Goal: Check status: Check status

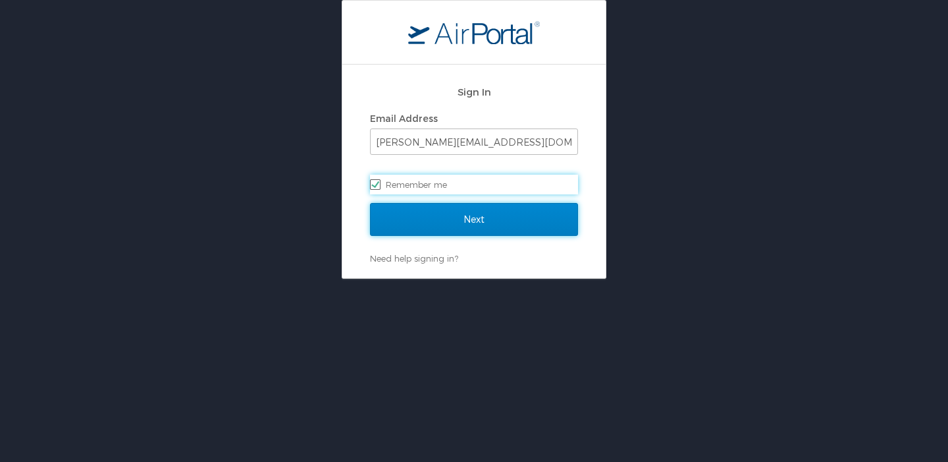
click at [441, 210] on input "Next" at bounding box center [474, 219] width 208 height 33
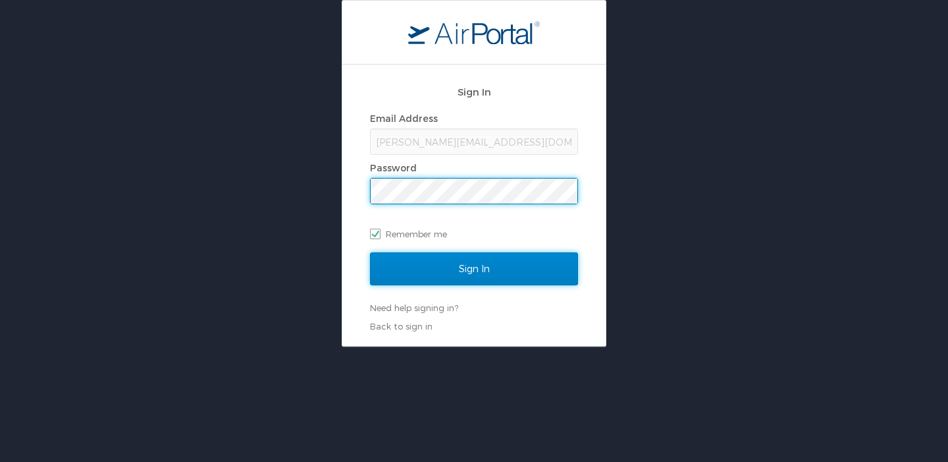
click at [462, 266] on input "Sign In" at bounding box center [474, 268] width 208 height 33
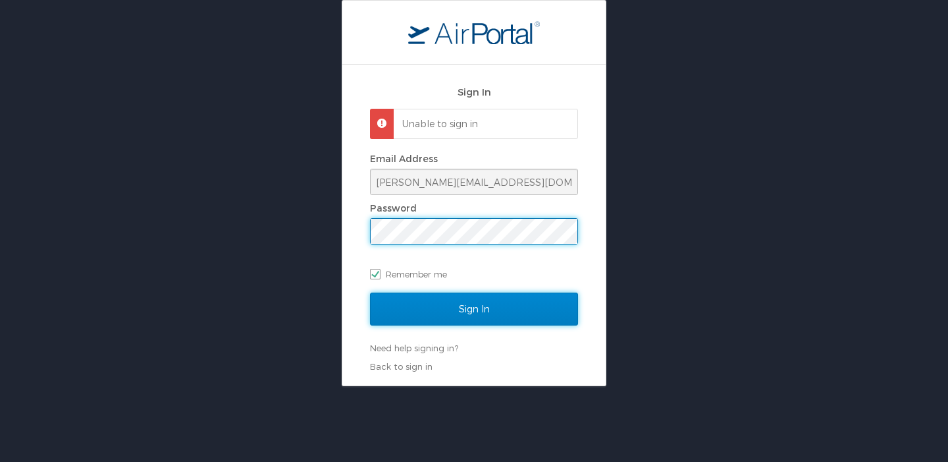
click at [468, 296] on input "Sign In" at bounding box center [474, 308] width 208 height 33
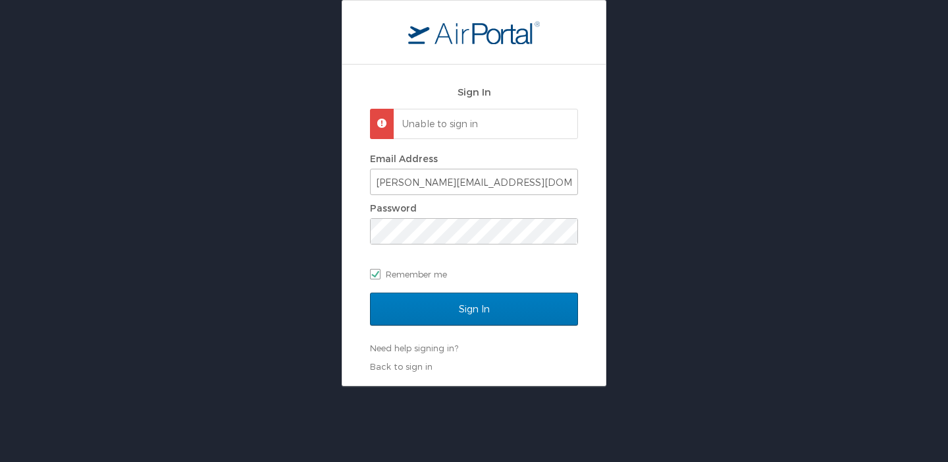
click at [399, 200] on div "Password" at bounding box center [474, 208] width 208 height 20
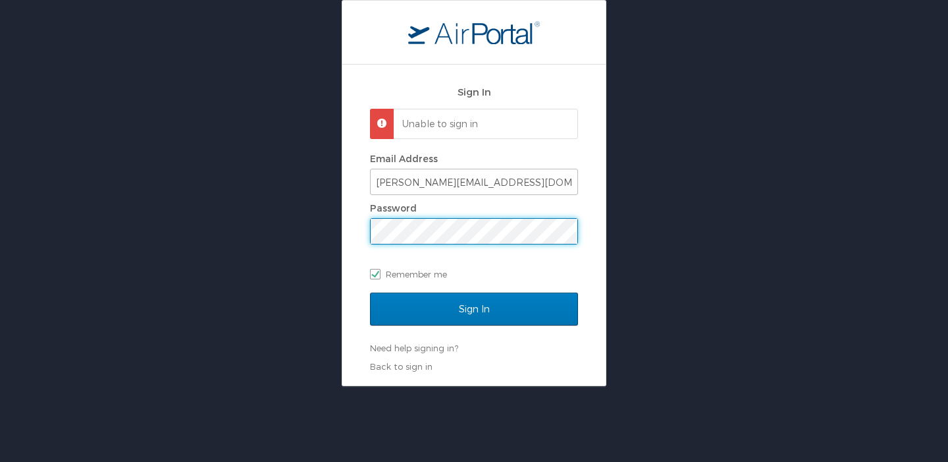
click at [370, 292] on input "Sign In" at bounding box center [474, 308] width 208 height 33
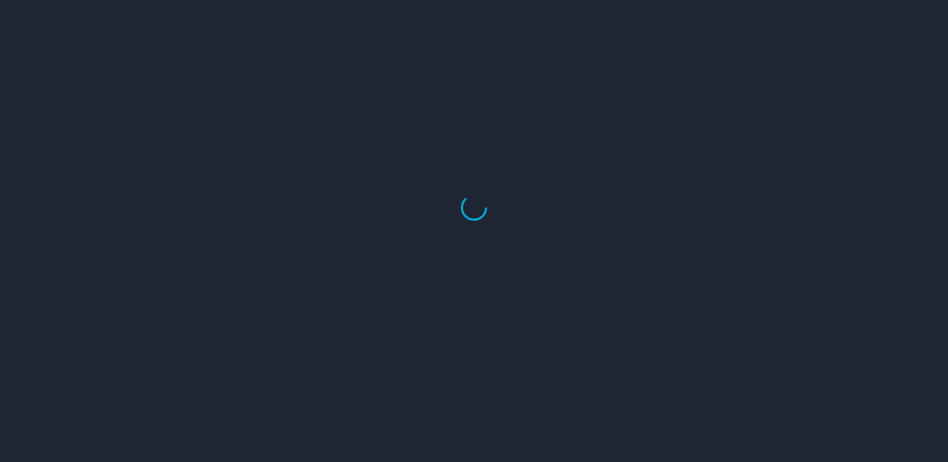
select select "US"
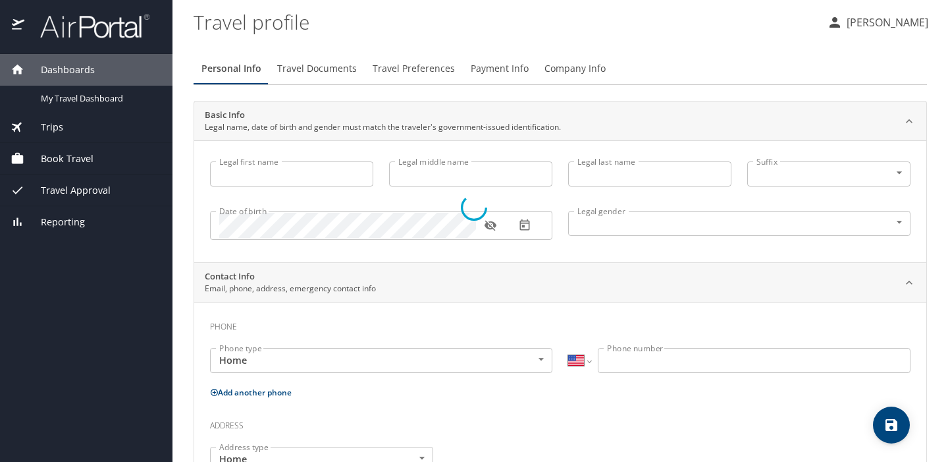
click at [69, 128] on div at bounding box center [474, 208] width 948 height 508
type input "Julia"
type input "Elizabeth"
type input "Italiano"
type input "Female"
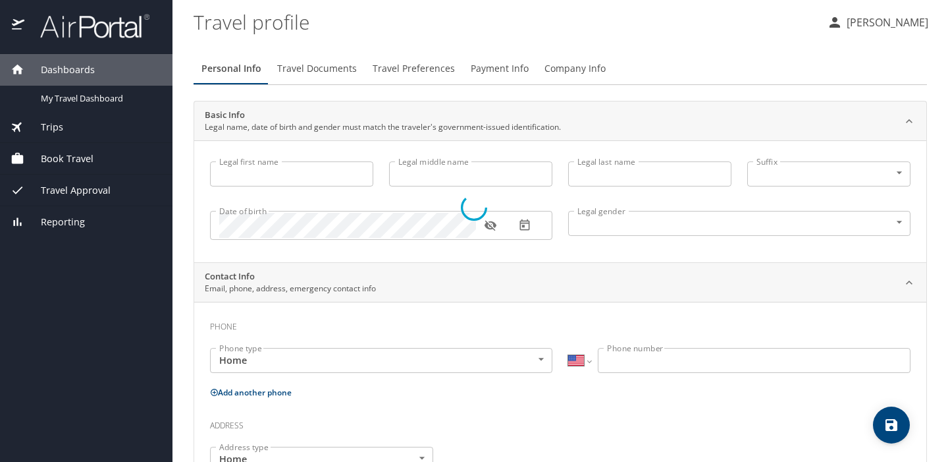
type input "Ian"
type input "Apple"
type input "(904) 885-9444"
type input "iandapple11@gmail.com"
select select "US"
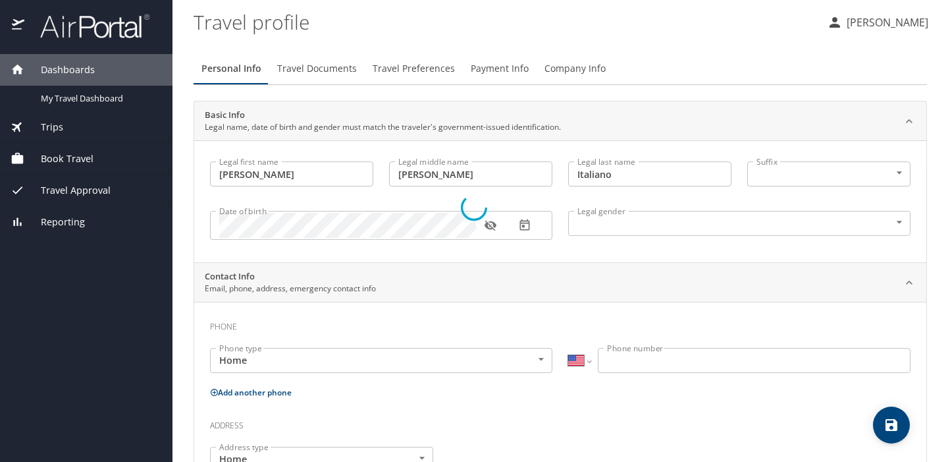
select select "US"
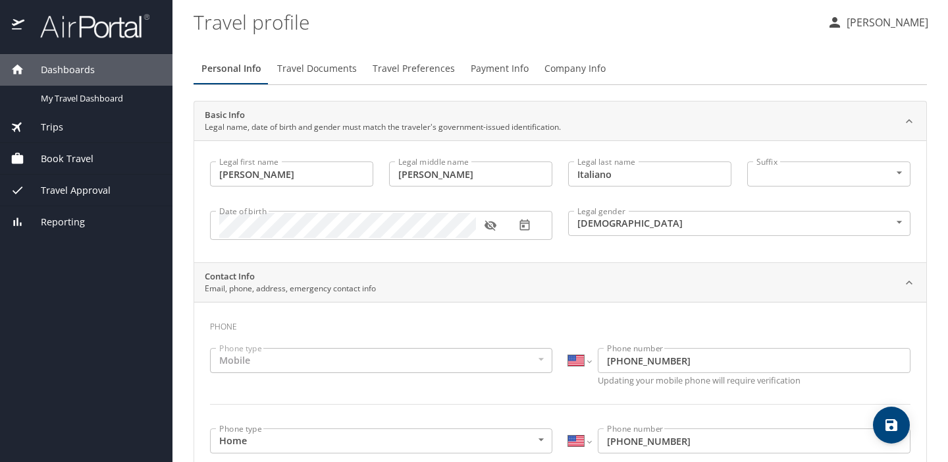
click at [58, 129] on span "Trips" at bounding box center [43, 127] width 39 height 14
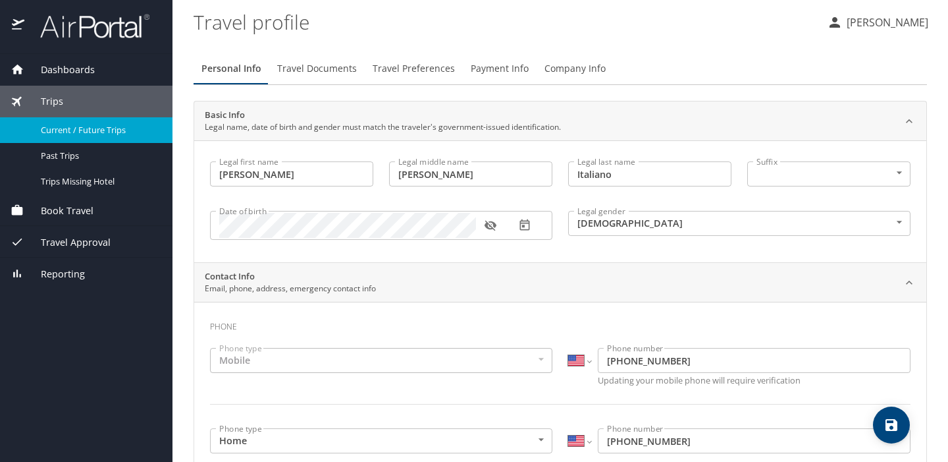
click at [65, 136] on div "Current / Future Trips" at bounding box center [86, 129] width 151 height 15
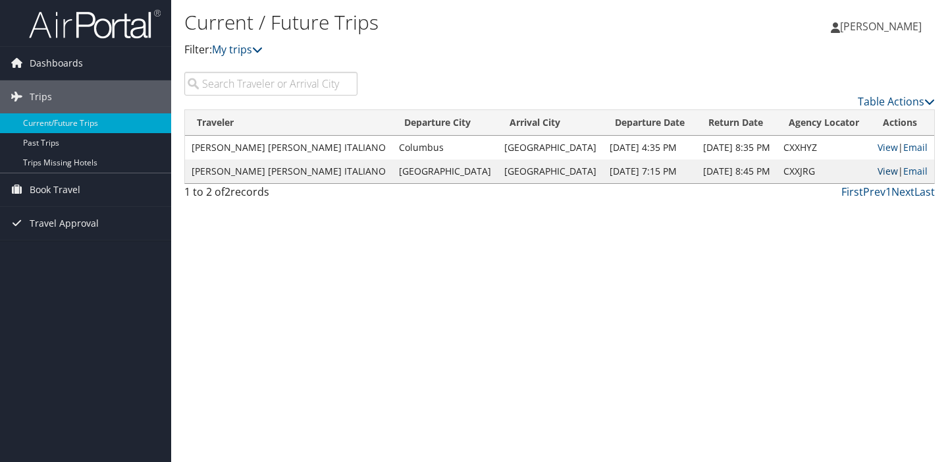
click at [879, 172] on link "View" at bounding box center [888, 171] width 20 height 13
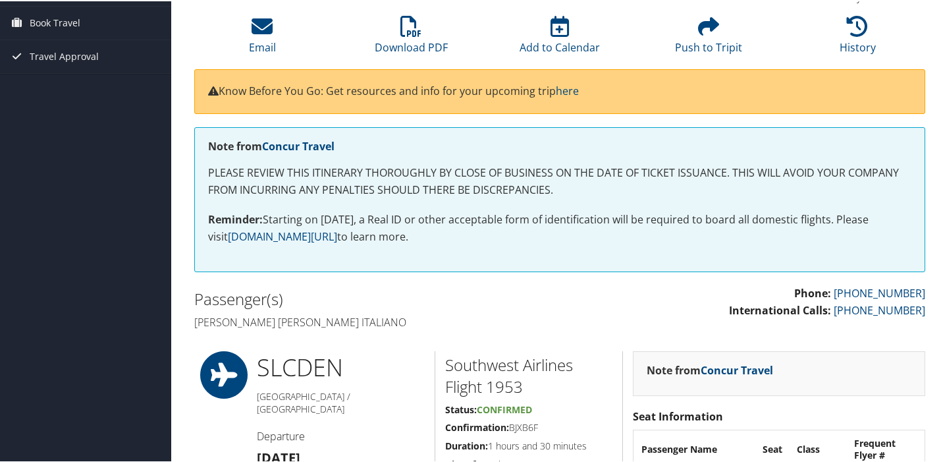
scroll to position [283, 0]
